Goal: Transaction & Acquisition: Purchase product/service

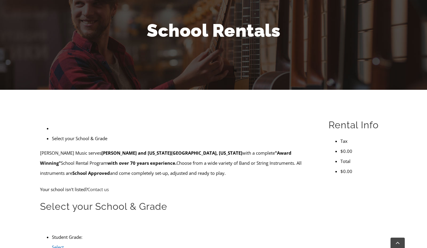
scroll to position [122, 0]
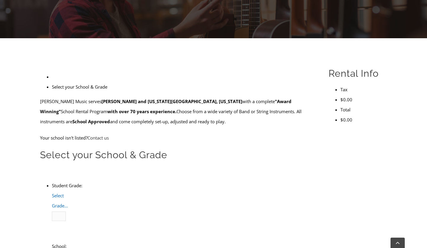
click at [68, 193] on span "Select Grade..." at bounding box center [60, 201] width 16 height 16
click at [66, 231] on li "4" at bounding box center [65, 236] width 2 height 10
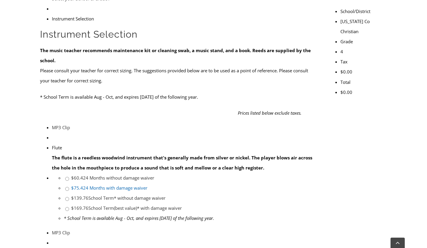
scroll to position [201, 0]
click at [147, 184] on link "$75.42 4 Months with damage waiver" at bounding box center [109, 187] width 76 height 6
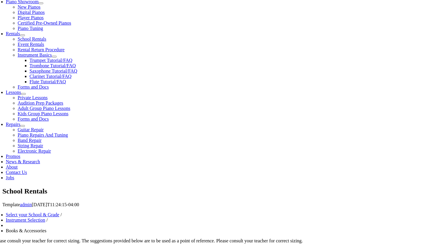
checkbox input"] "true"
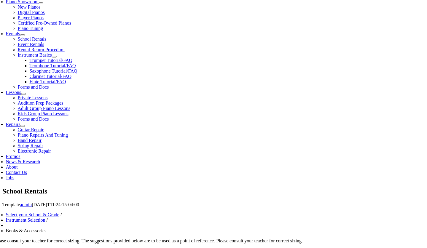
checkbox input"] "true"
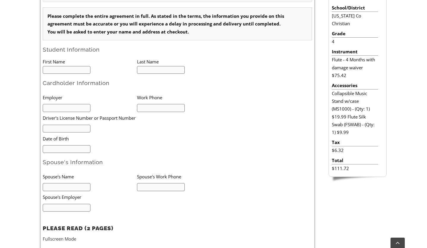
scroll to position [182, 0]
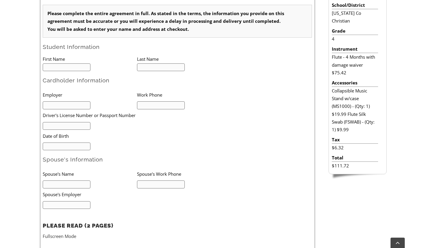
click at [66, 67] on input "text" at bounding box center [67, 67] width 48 height 8
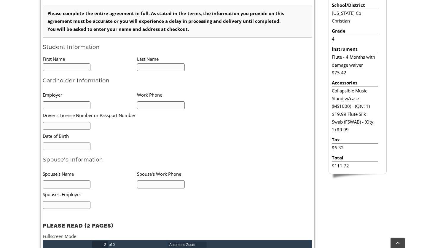
scroll to position [0, 0]
type input "Re"
type input "1"
type input "[PERSON_NAME]"
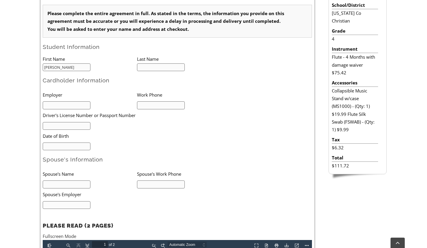
click at [153, 68] on input "text" at bounding box center [161, 67] width 48 height 8
type input "[PERSON_NAME]"
click at [72, 105] on input "text" at bounding box center [67, 105] width 48 height 8
type input "Danlei Tian"
click at [152, 107] on input "text" at bounding box center [161, 105] width 48 height 8
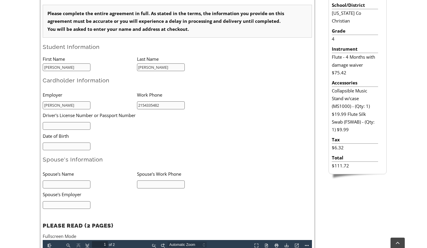
type input "2154335482"
click at [81, 129] on input "text" at bounding box center [67, 126] width 48 height 8
type input "34227622"
click at [71, 150] on input "text" at bounding box center [67, 147] width 48 height 8
type input "03/18/2002"
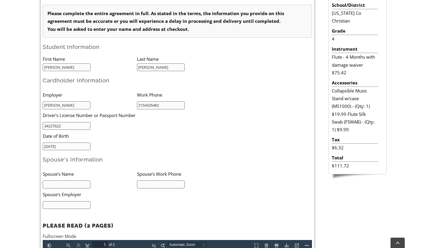
scroll to position [196, 0]
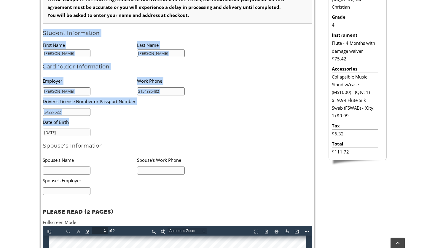
drag, startPoint x: 42, startPoint y: 32, endPoint x: 116, endPoint y: 125, distance: 118.5
click at [116, 125] on div "Select your School & Grade / Instrument Selection / Books & Accessories / Stude…" at bounding box center [177, 157] width 275 height 375
copy form "Student Information First Name Last Name Cardholder Information Employer Work P…"
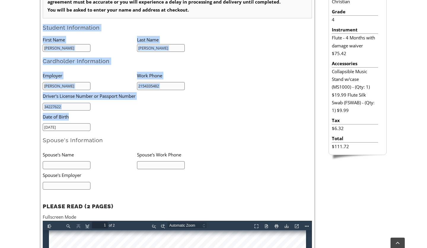
scroll to position [203, 0]
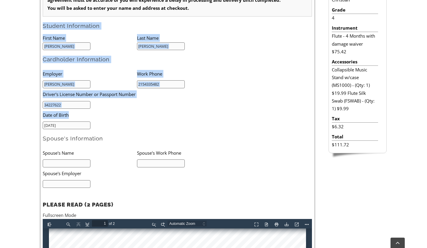
click at [99, 139] on h2 "Spouse's Information" at bounding box center [177, 138] width 269 height 7
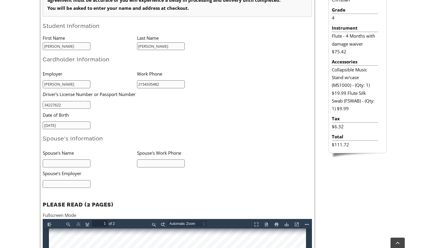
click at [74, 164] on input "text" at bounding box center [67, 163] width 48 height 8
type input "N/A"
click at [159, 164] on input "text" at bounding box center [161, 163] width 48 height 8
type input "N/A"
click at [69, 186] on input "text" at bounding box center [67, 184] width 48 height 8
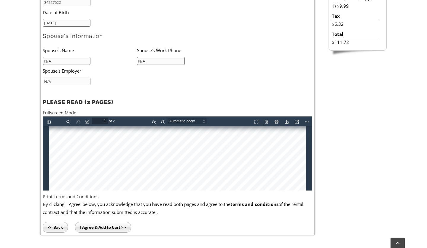
scroll to position [329, 0]
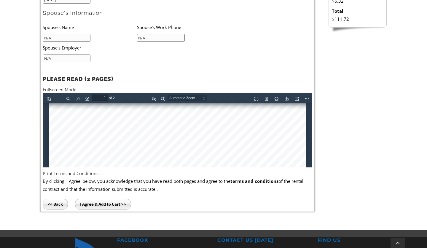
type input "N/A"
click at [102, 204] on input "I Agree & Add to Cart >>" at bounding box center [103, 204] width 56 height 11
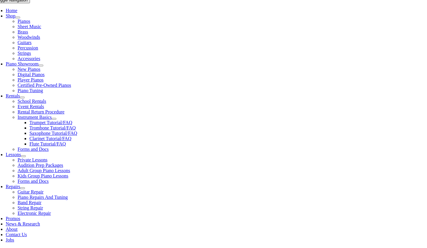
scroll to position [162, 0]
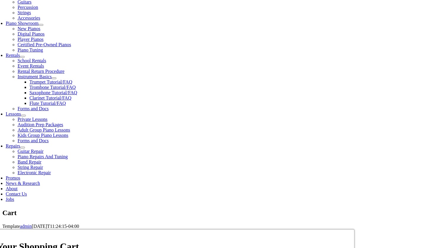
select select "PA"
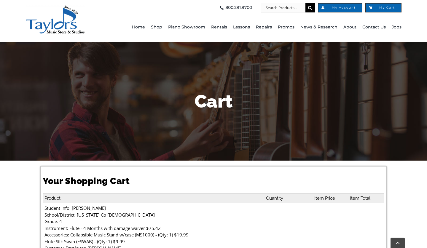
select select "PA"
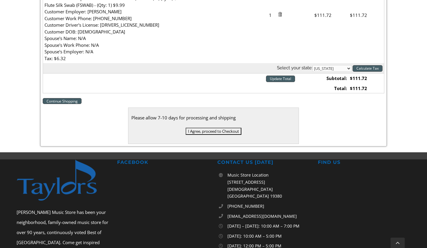
click at [224, 132] on input "I Agree, proceed to Checkout" at bounding box center [214, 131] width 56 height 7
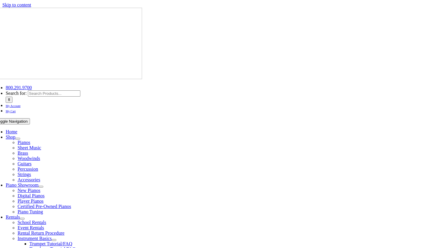
select select
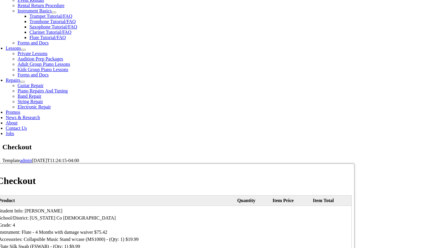
scroll to position [253, 0]
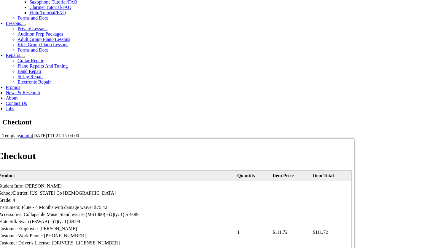
type input "Z"
type input "Yuqing"
type input "Cai"
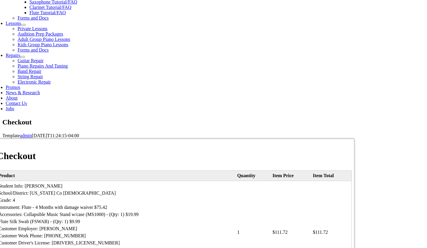
type input "[STREET_ADDRESS]"
type input "Newtown Sqare"
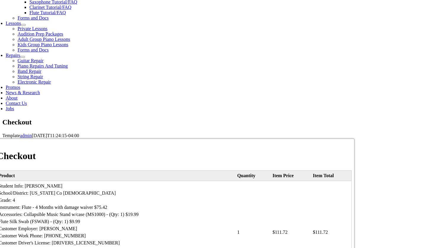
select select "PA"
type input "19073"
select select "visa"
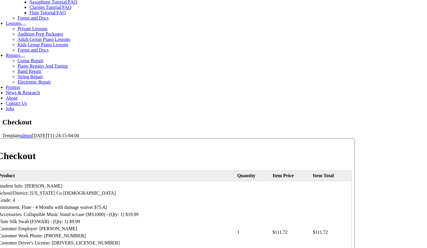
type input "[CREDIT_CARD_NUMBER]"
select select "04"
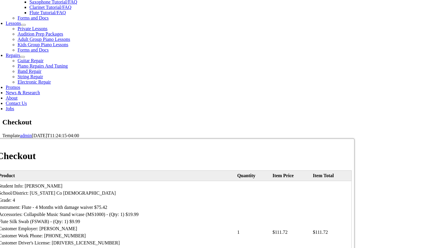
select select "2026"
type input "087"
type input "2154334718"
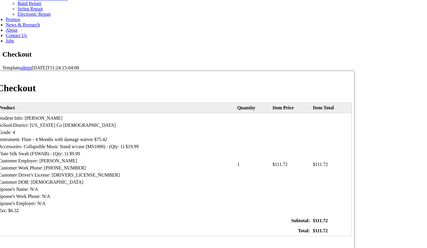
scroll to position [354, 0]
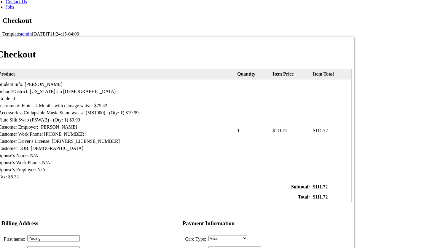
type input "[EMAIL_ADDRESS][DOMAIN_NAME]"
